Goal: Transaction & Acquisition: Purchase product/service

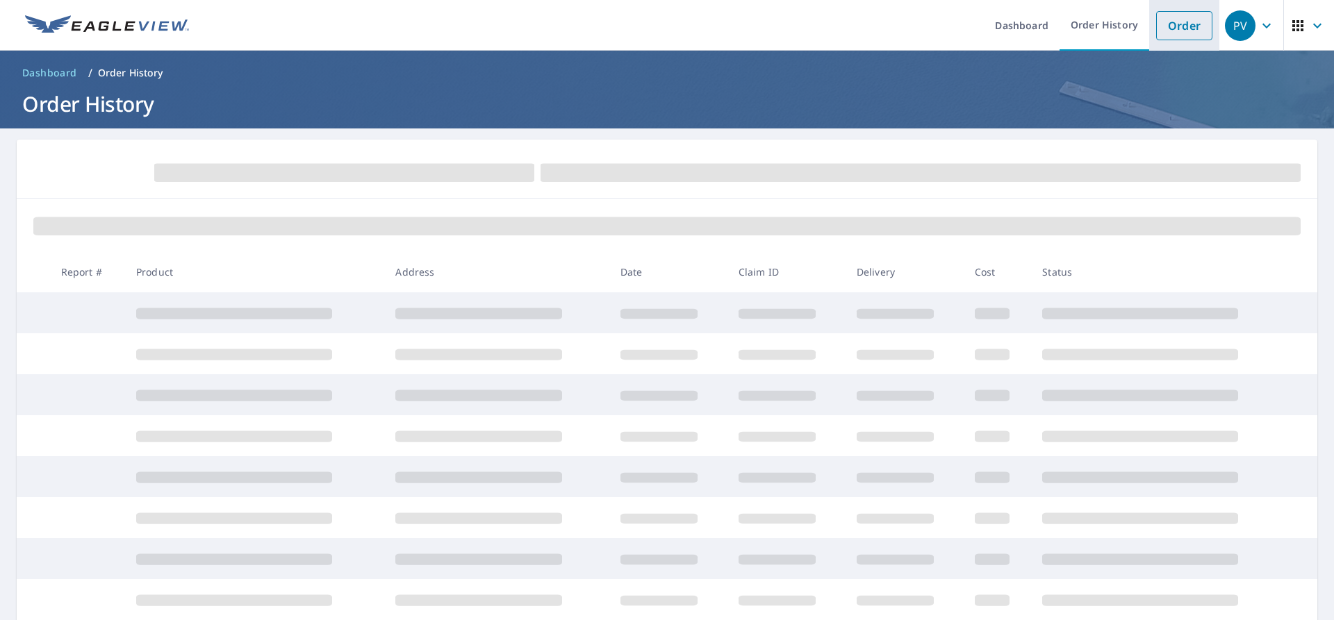
click at [1162, 32] on link "Order" at bounding box center [1184, 25] width 56 height 29
click at [1182, 22] on link "Order" at bounding box center [1184, 25] width 56 height 29
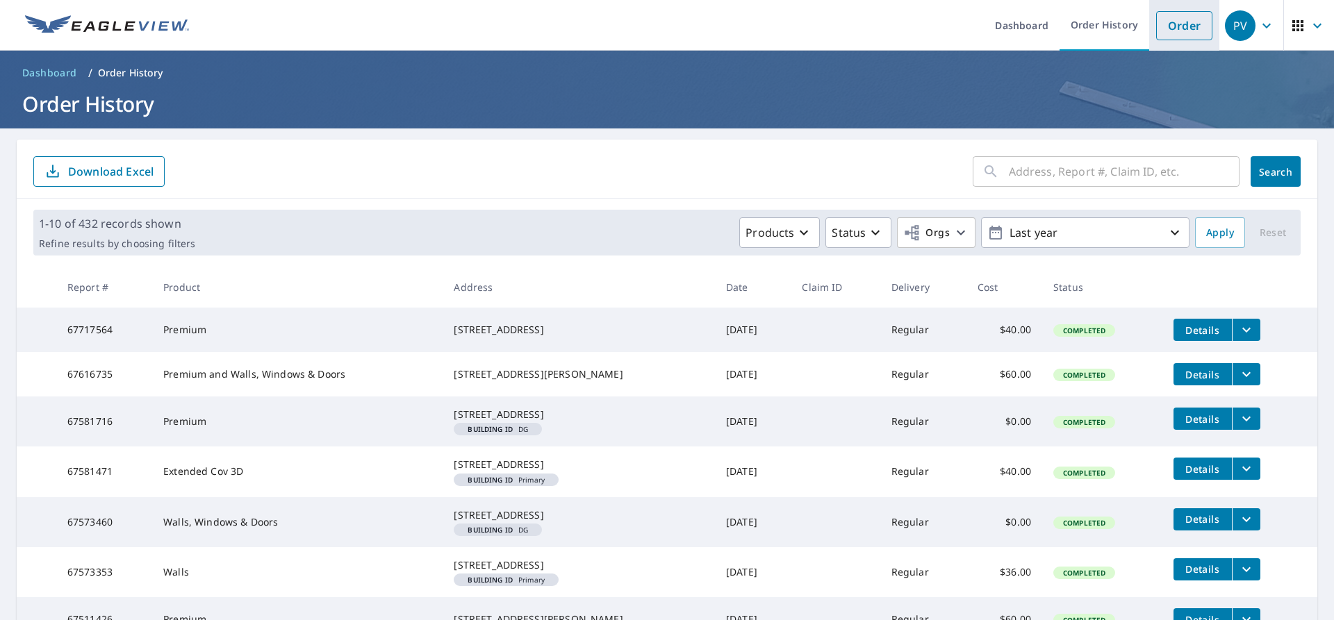
click at [1156, 26] on link "Order" at bounding box center [1184, 25] width 56 height 29
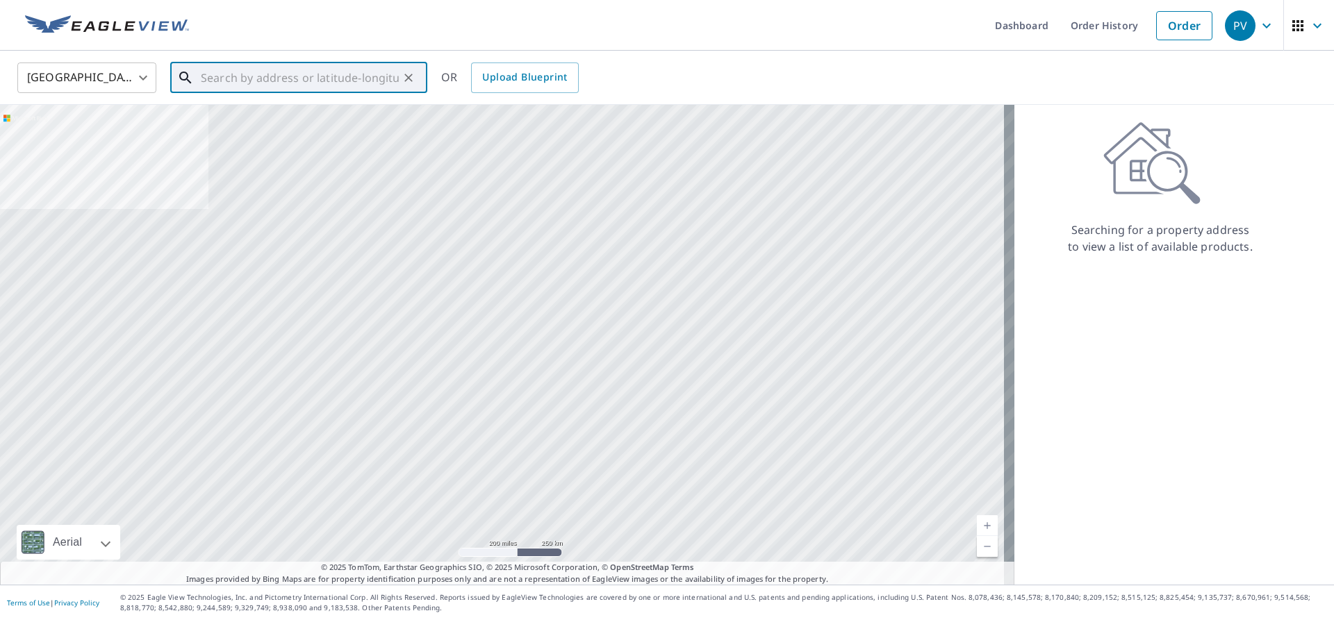
click at [285, 69] on input "text" at bounding box center [300, 77] width 198 height 39
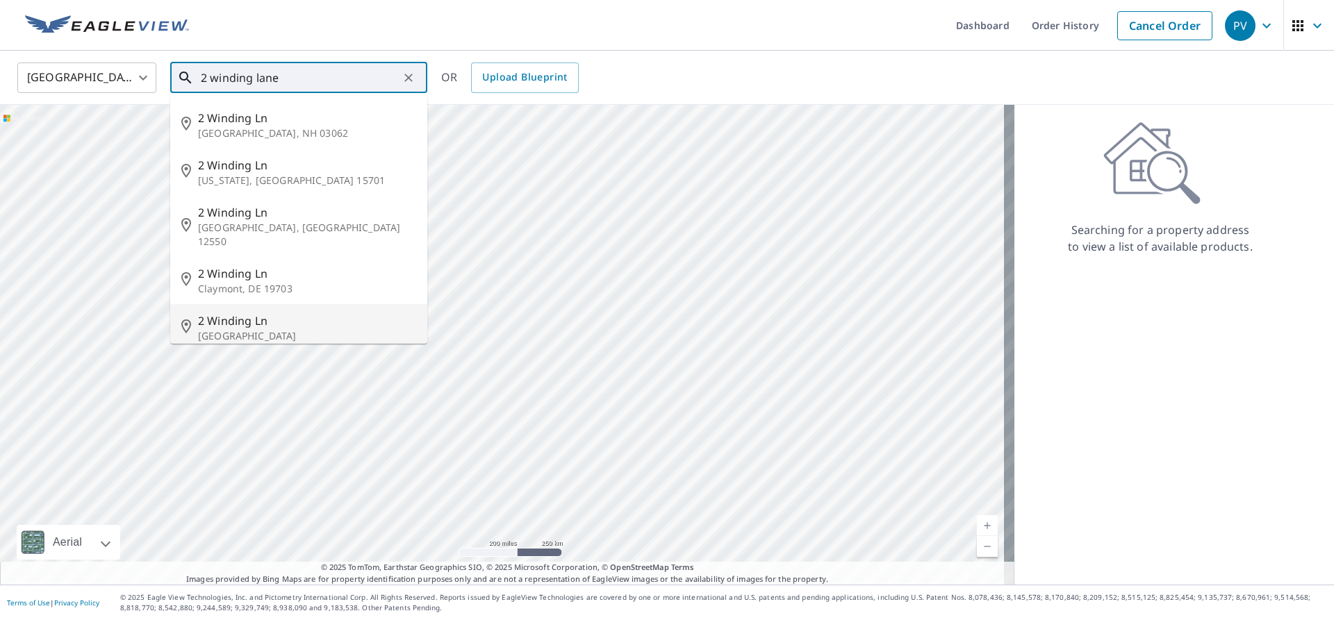
click at [243, 313] on span "2 Winding Ln" at bounding box center [307, 321] width 218 height 17
type input "[STREET_ADDRESS]"
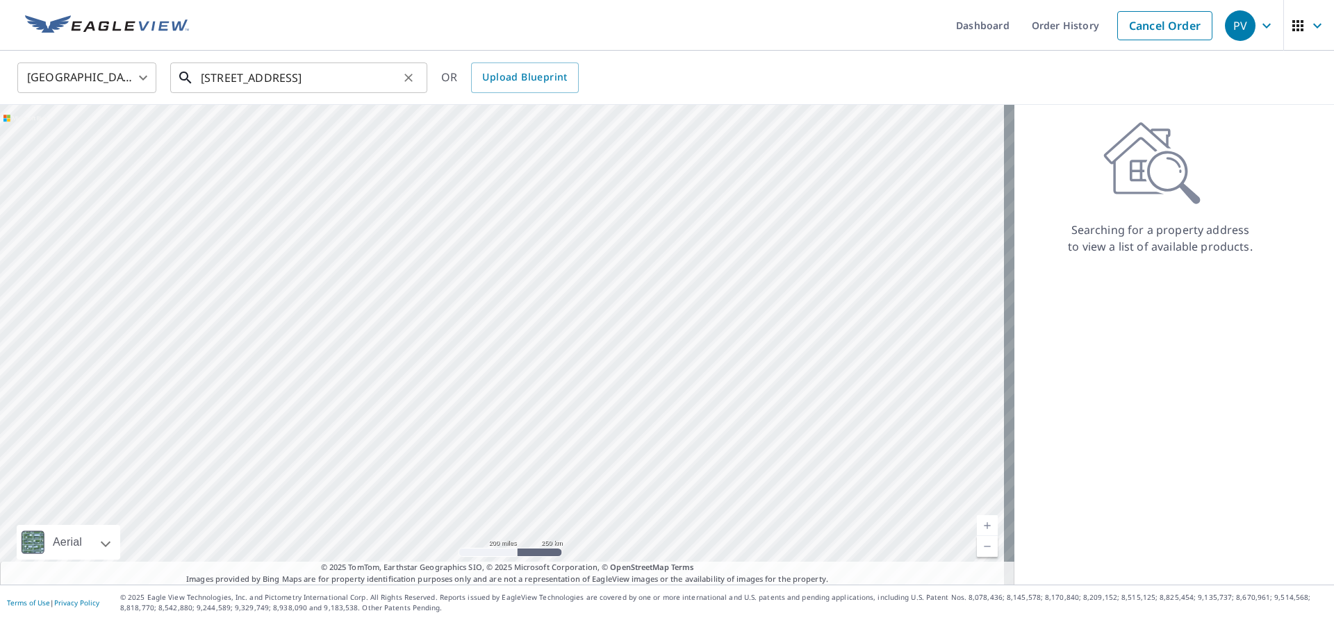
click at [394, 71] on input "[STREET_ADDRESS]" at bounding box center [300, 77] width 198 height 39
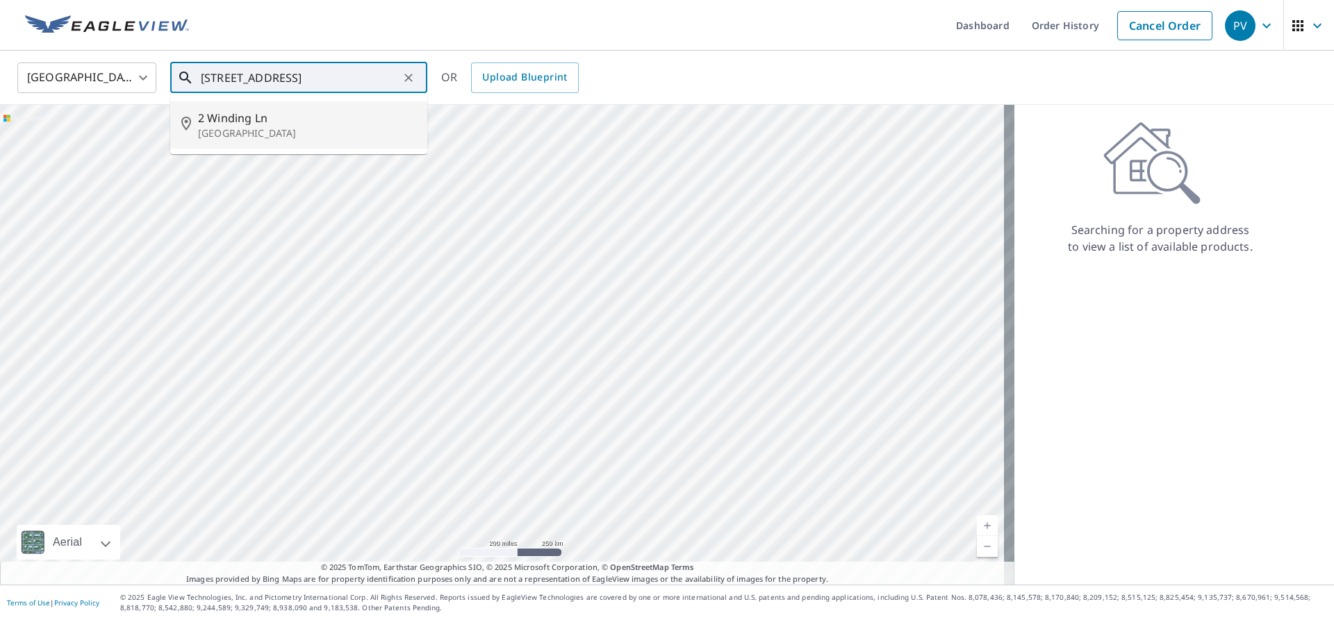
click at [336, 126] on p "[GEOGRAPHIC_DATA]" at bounding box center [307, 133] width 218 height 14
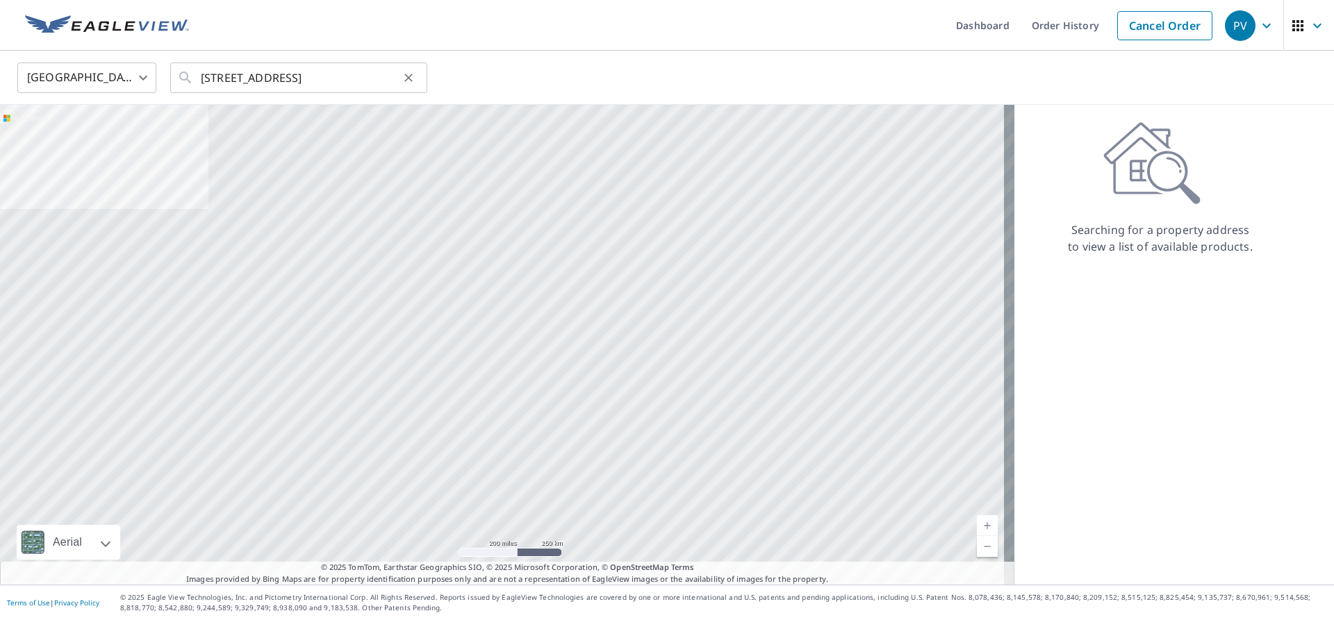
click at [404, 69] on button "Clear" at bounding box center [408, 77] width 19 height 19
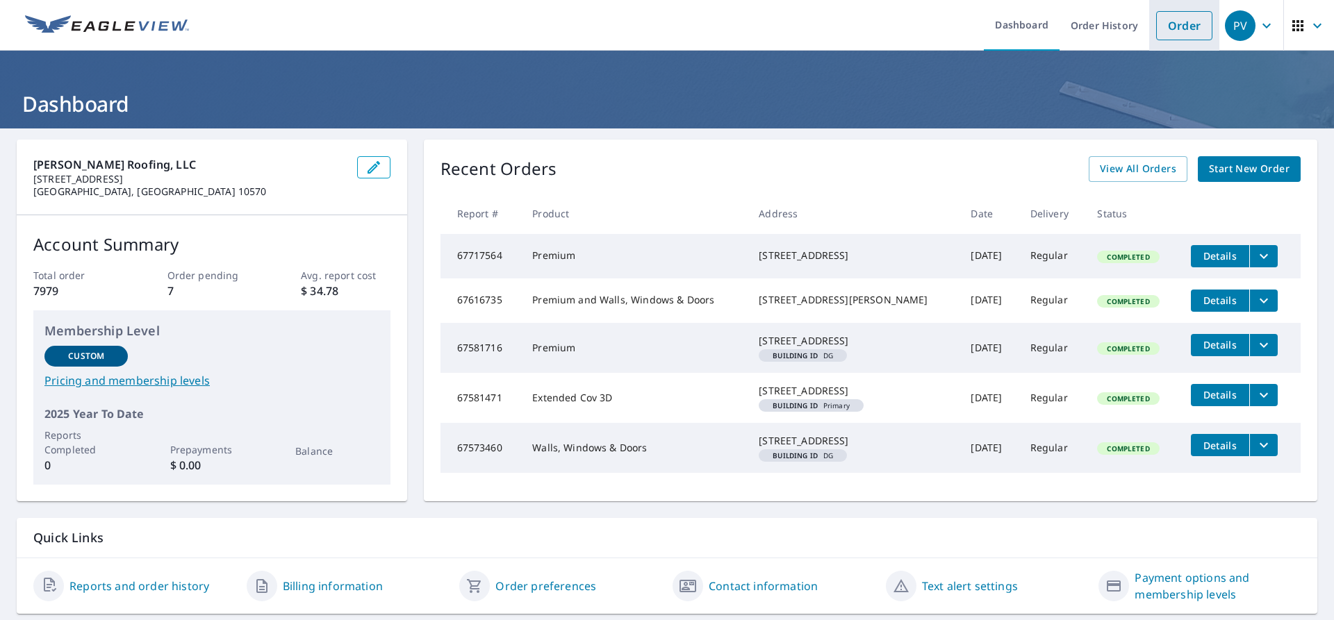
click at [1187, 32] on link "Order" at bounding box center [1184, 25] width 56 height 29
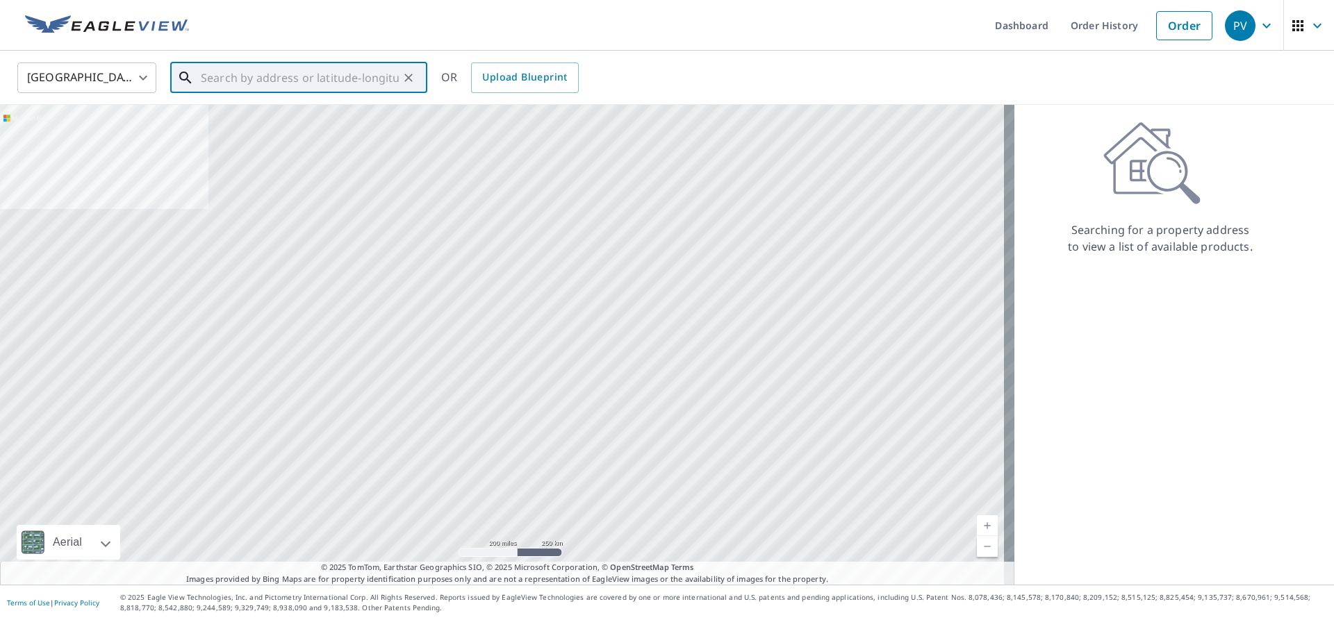
click at [354, 86] on input "text" at bounding box center [300, 77] width 198 height 39
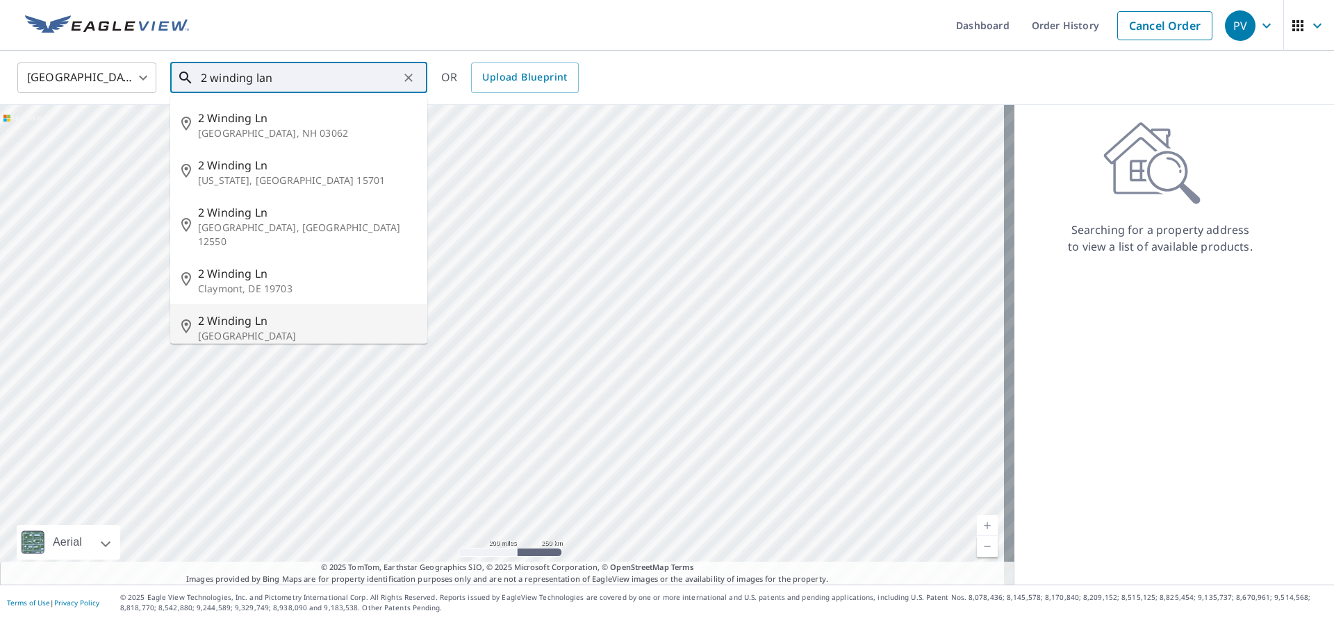
click at [254, 313] on span "2 Winding Ln" at bounding box center [307, 321] width 218 height 17
type input "[STREET_ADDRESS]"
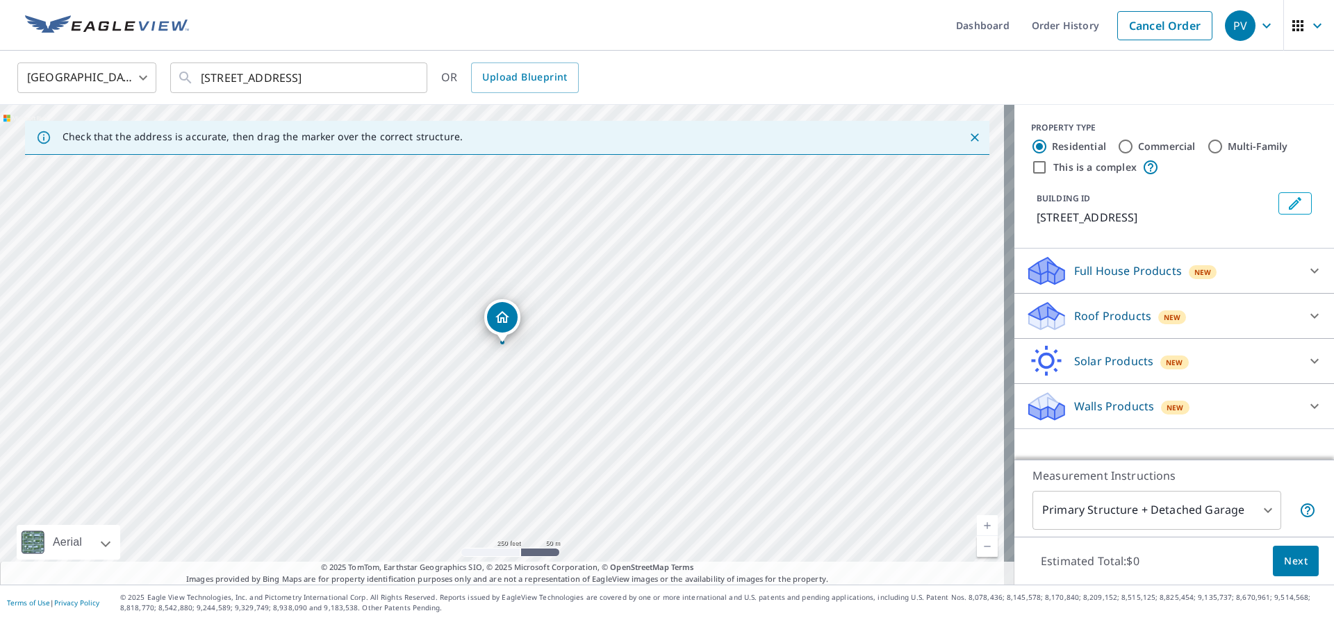
click at [1161, 402] on div "New" at bounding box center [1175, 408] width 28 height 14
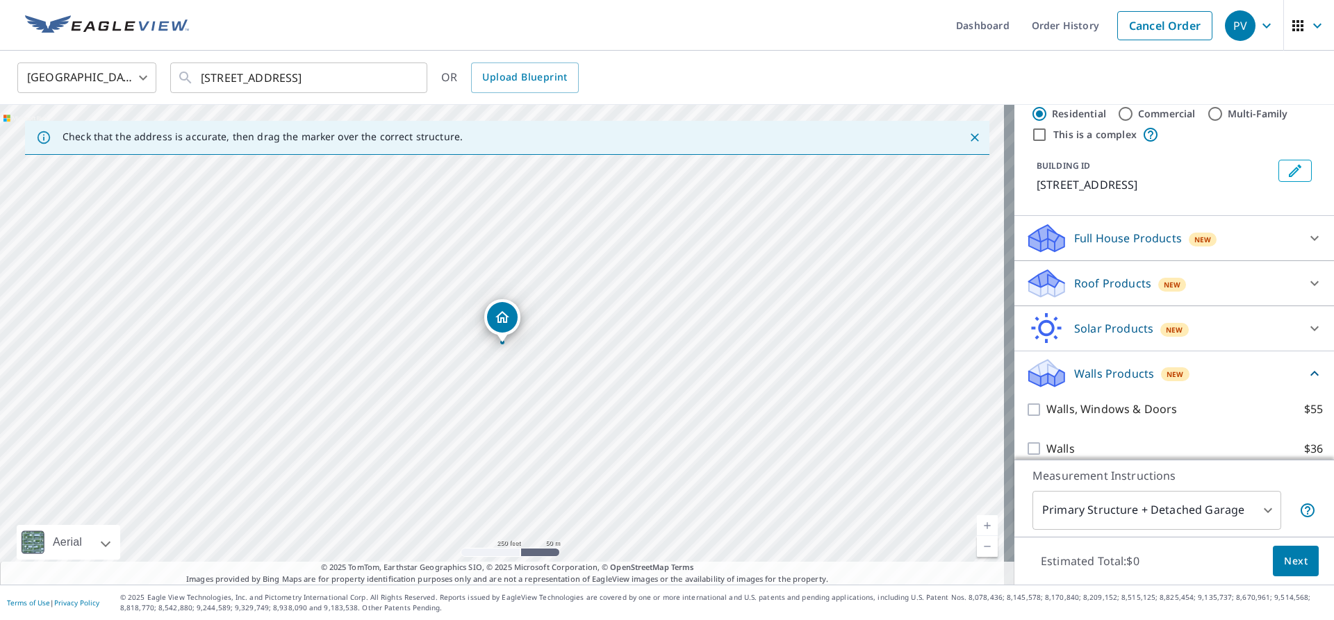
scroll to position [47, 0]
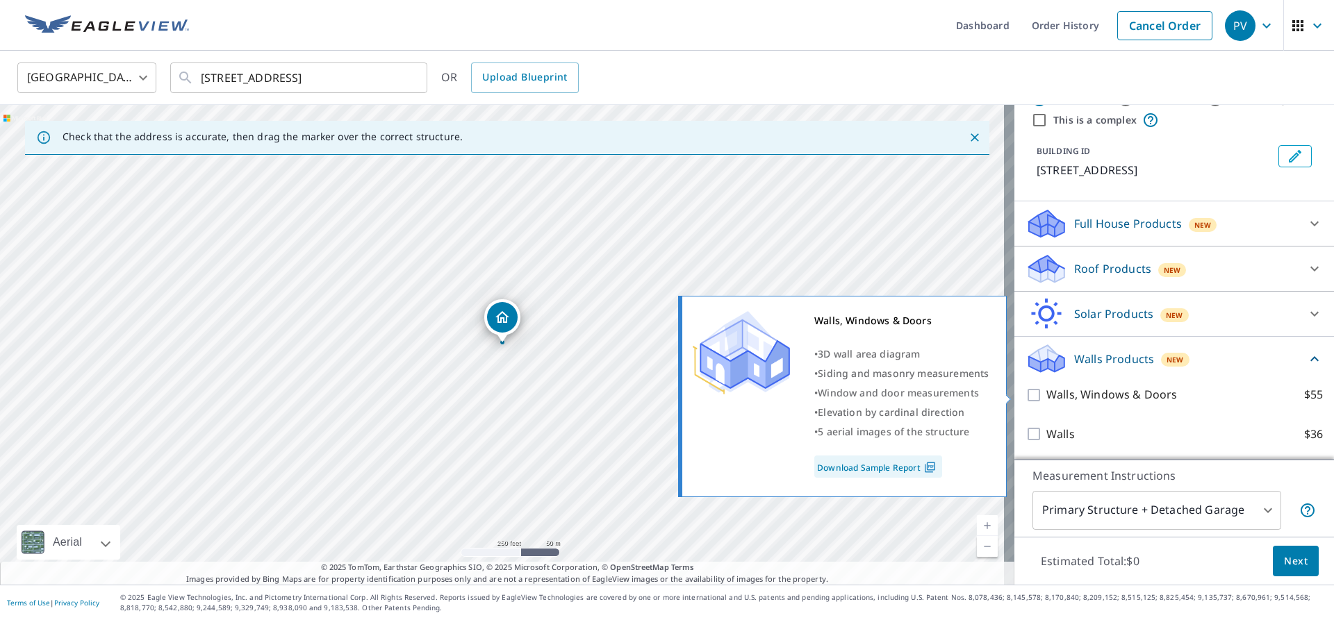
click at [1125, 397] on p "Walls, Windows & Doors" at bounding box center [1111, 394] width 131 height 17
click at [1046, 397] on input "Walls, Windows & Doors $55" at bounding box center [1035, 395] width 21 height 17
checkbox input "true"
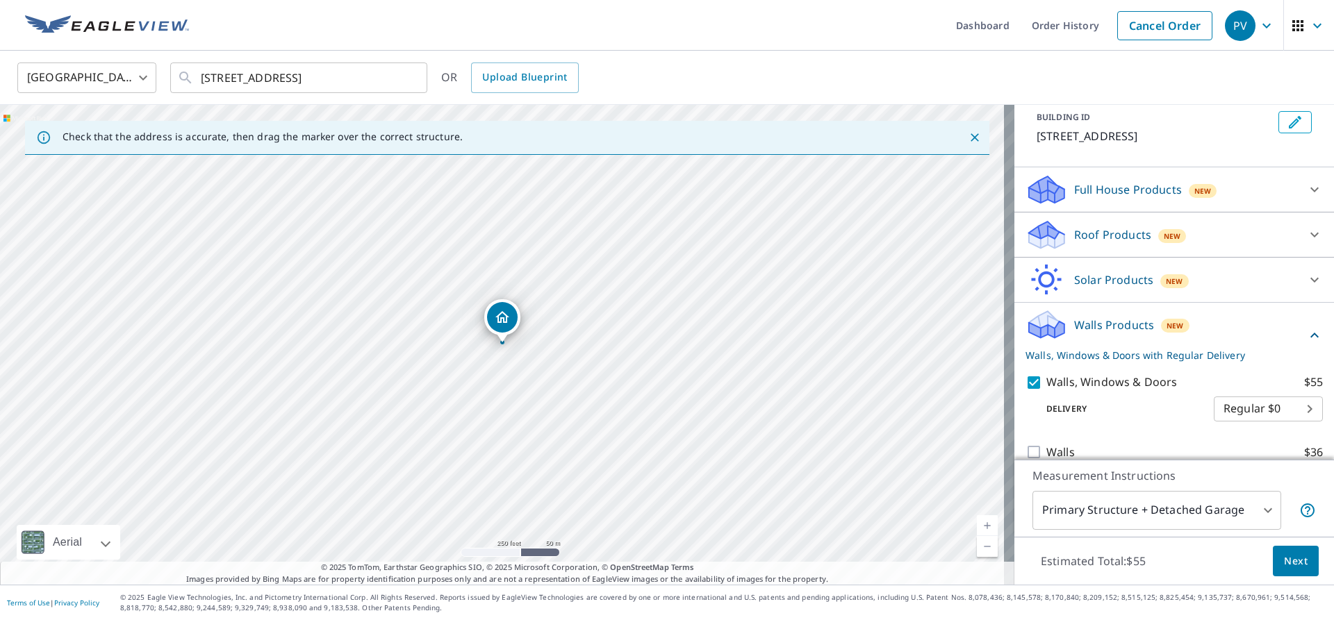
scroll to position [99, 0]
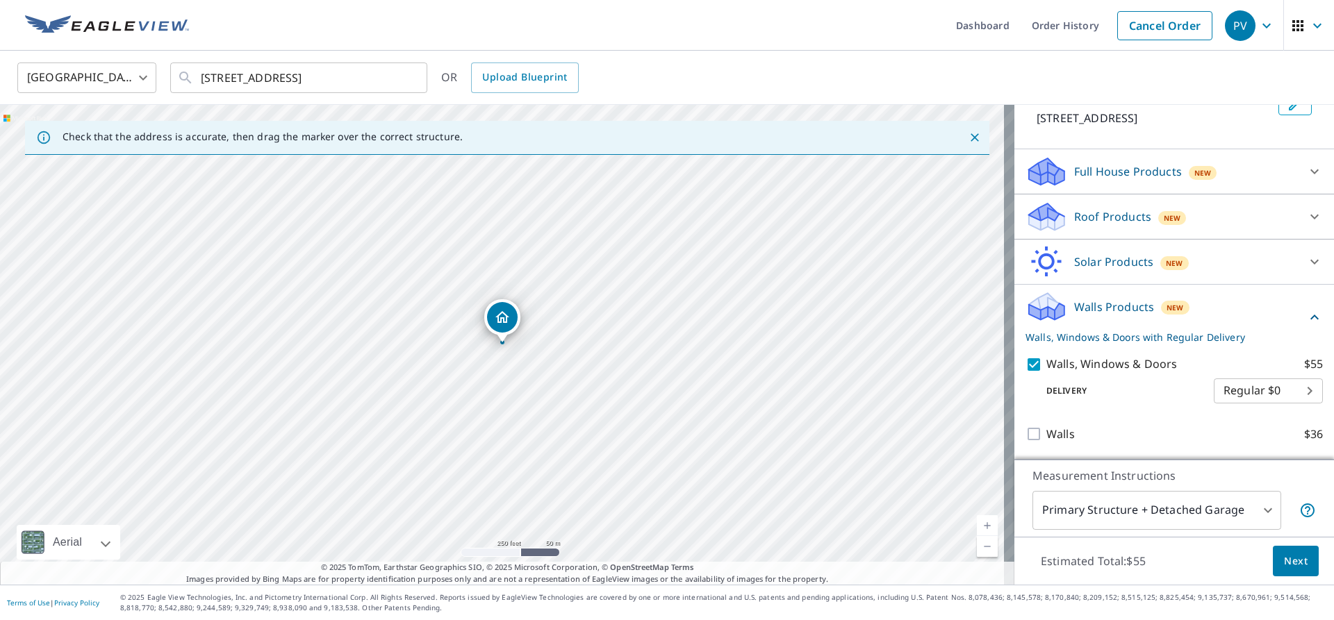
click at [1294, 566] on span "Next" at bounding box center [1296, 561] width 24 height 17
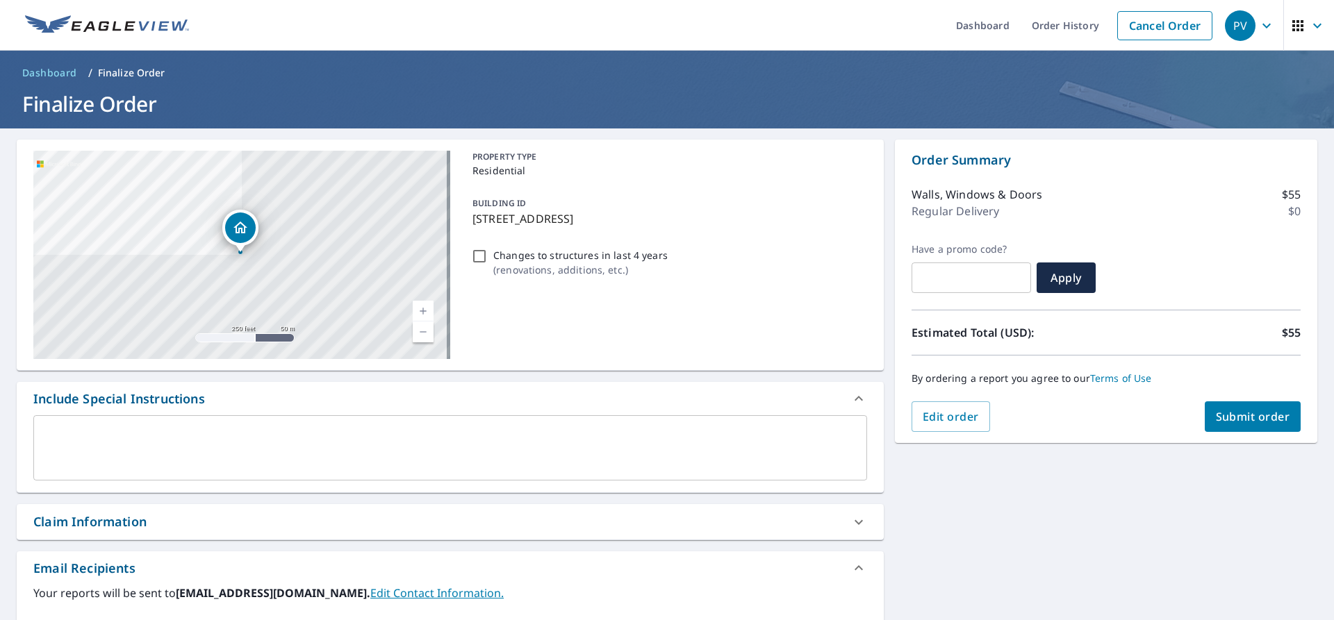
click at [1235, 440] on div "Order Summary Walls, Windows & Doors $55 Regular Delivery $0 Have a promo code?…" at bounding box center [1106, 292] width 422 height 304
click at [1242, 406] on button "Submit order" at bounding box center [1253, 417] width 97 height 31
checkbox input "true"
